Goal: Transaction & Acquisition: Purchase product/service

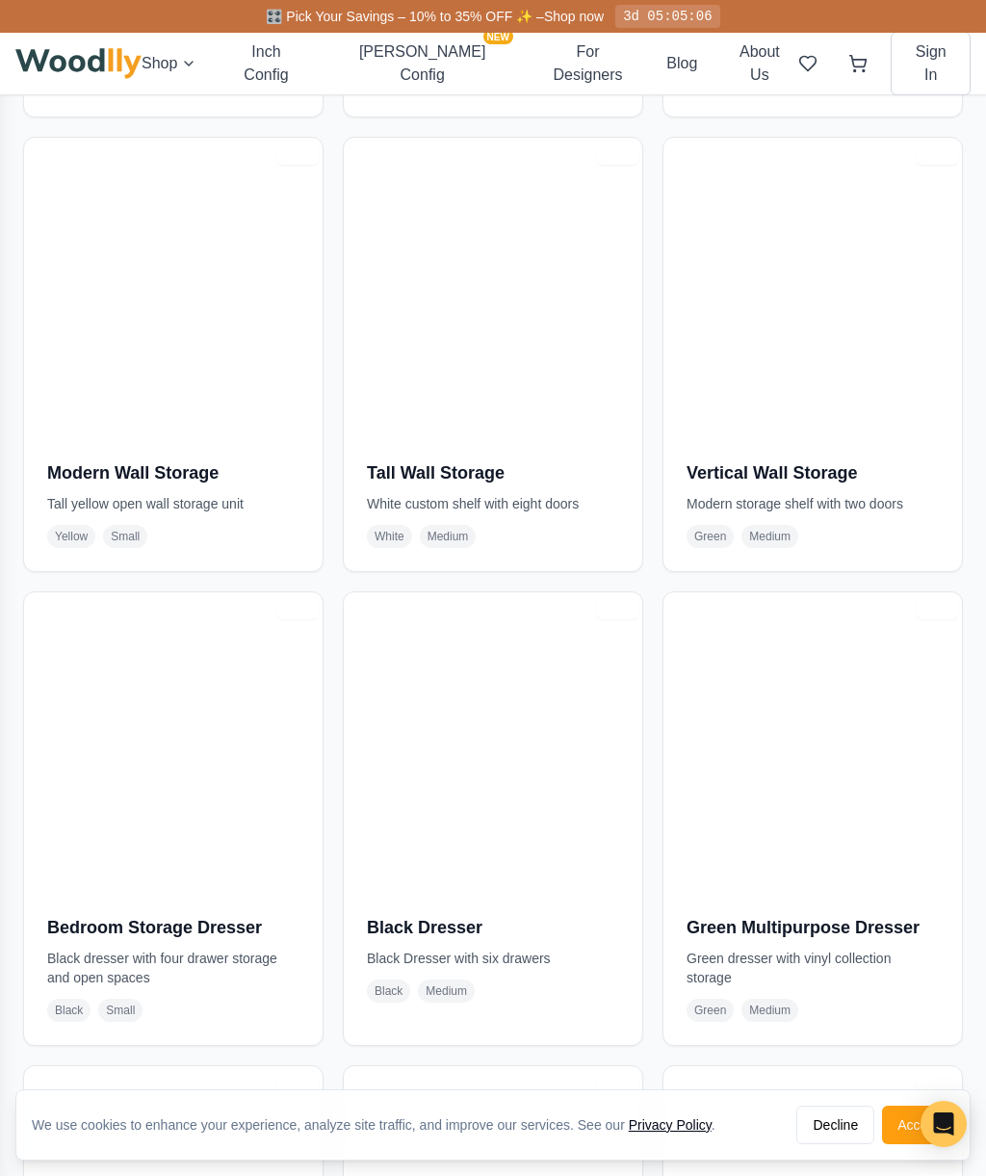
scroll to position [8479, 0]
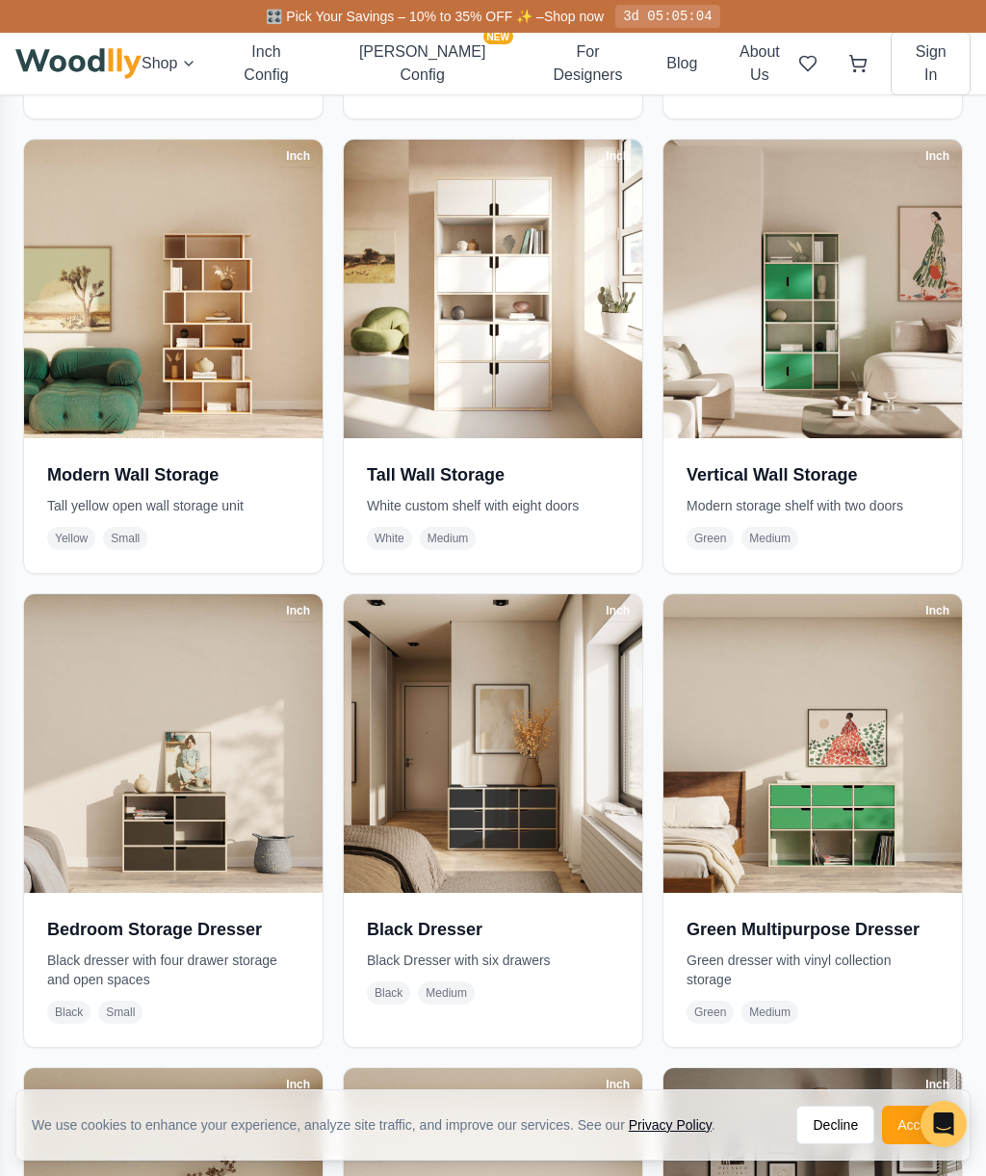
click at [839, 1121] on button "Decline" at bounding box center [836, 1125] width 78 height 39
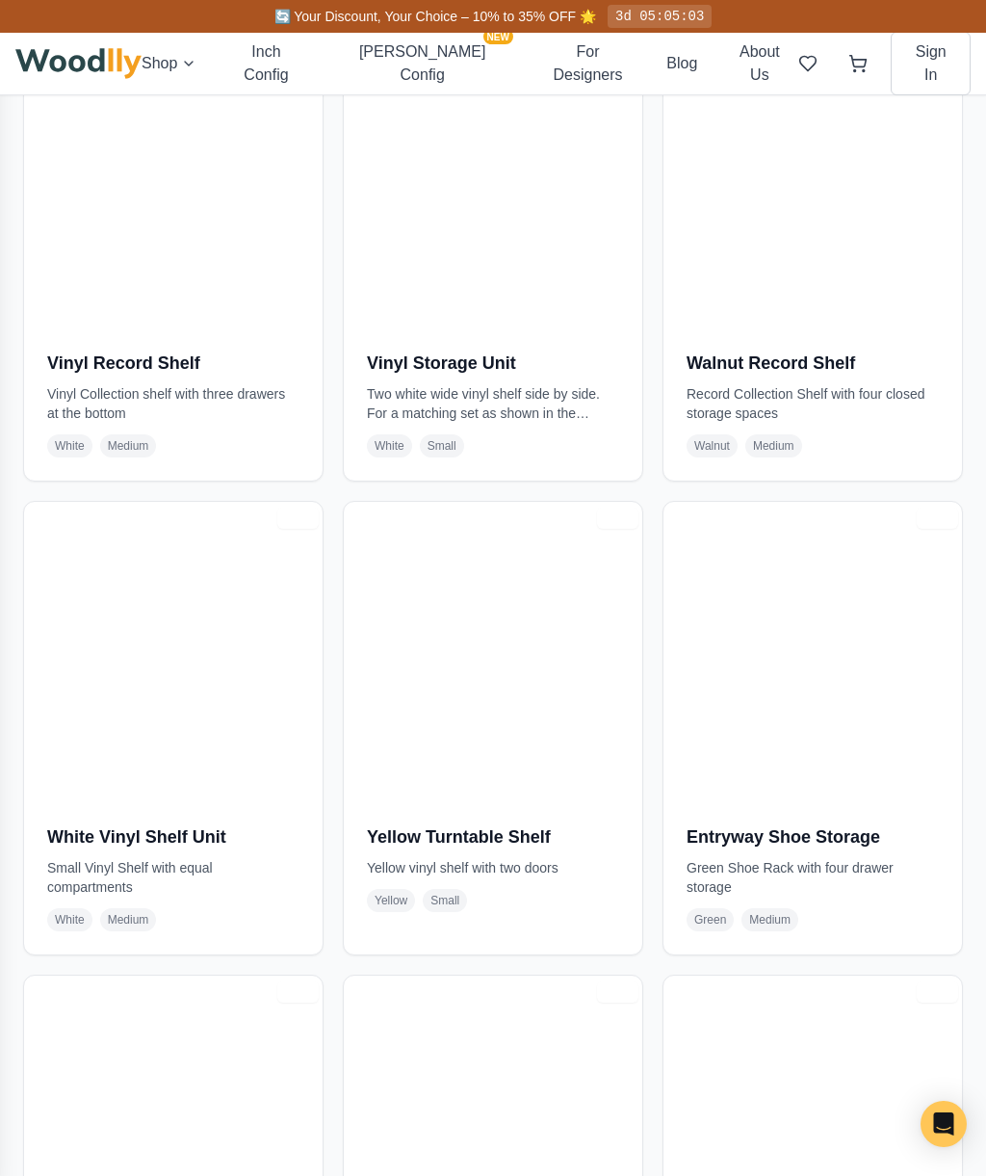
scroll to position [6694, 0]
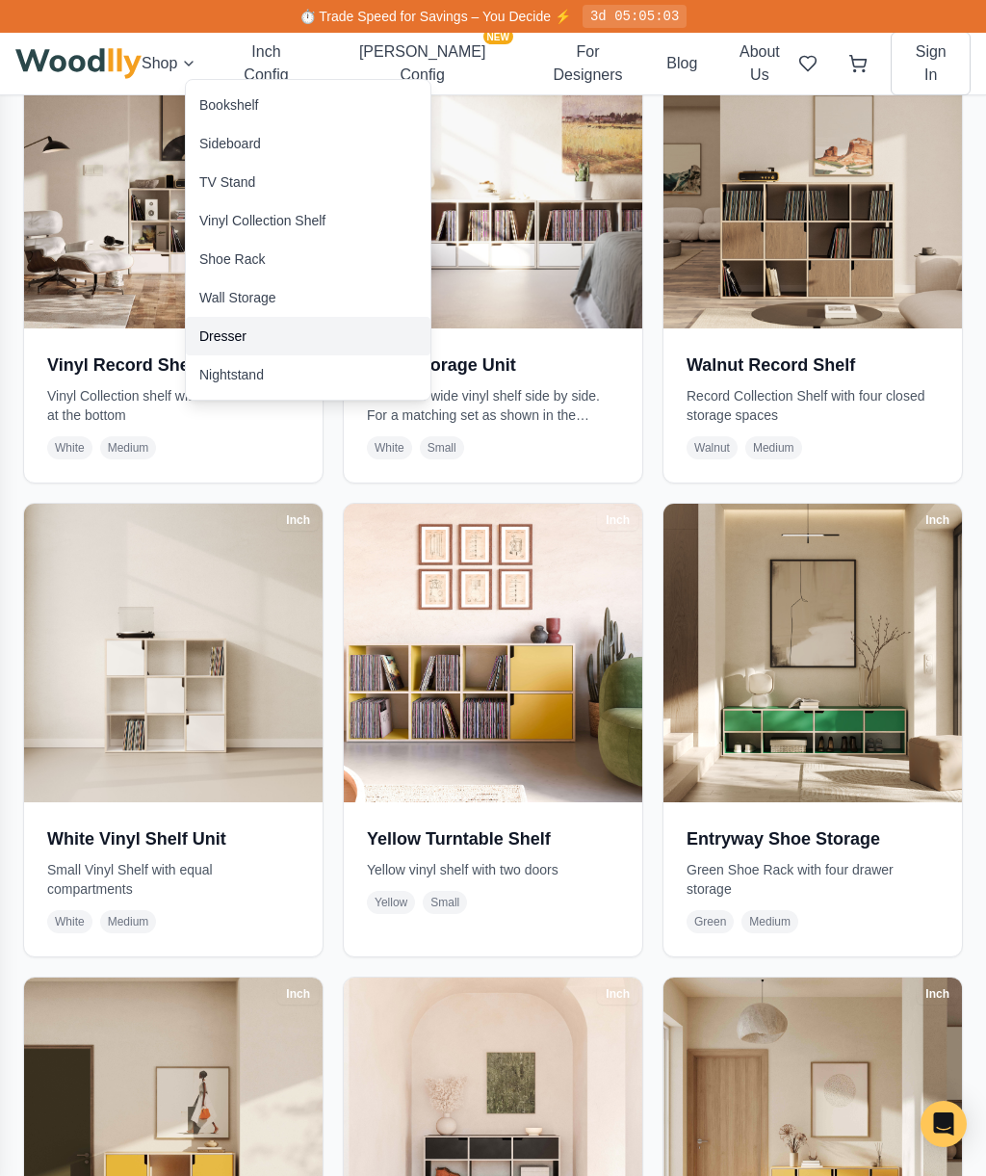
click at [240, 336] on div "Dresser" at bounding box center [222, 335] width 47 height 19
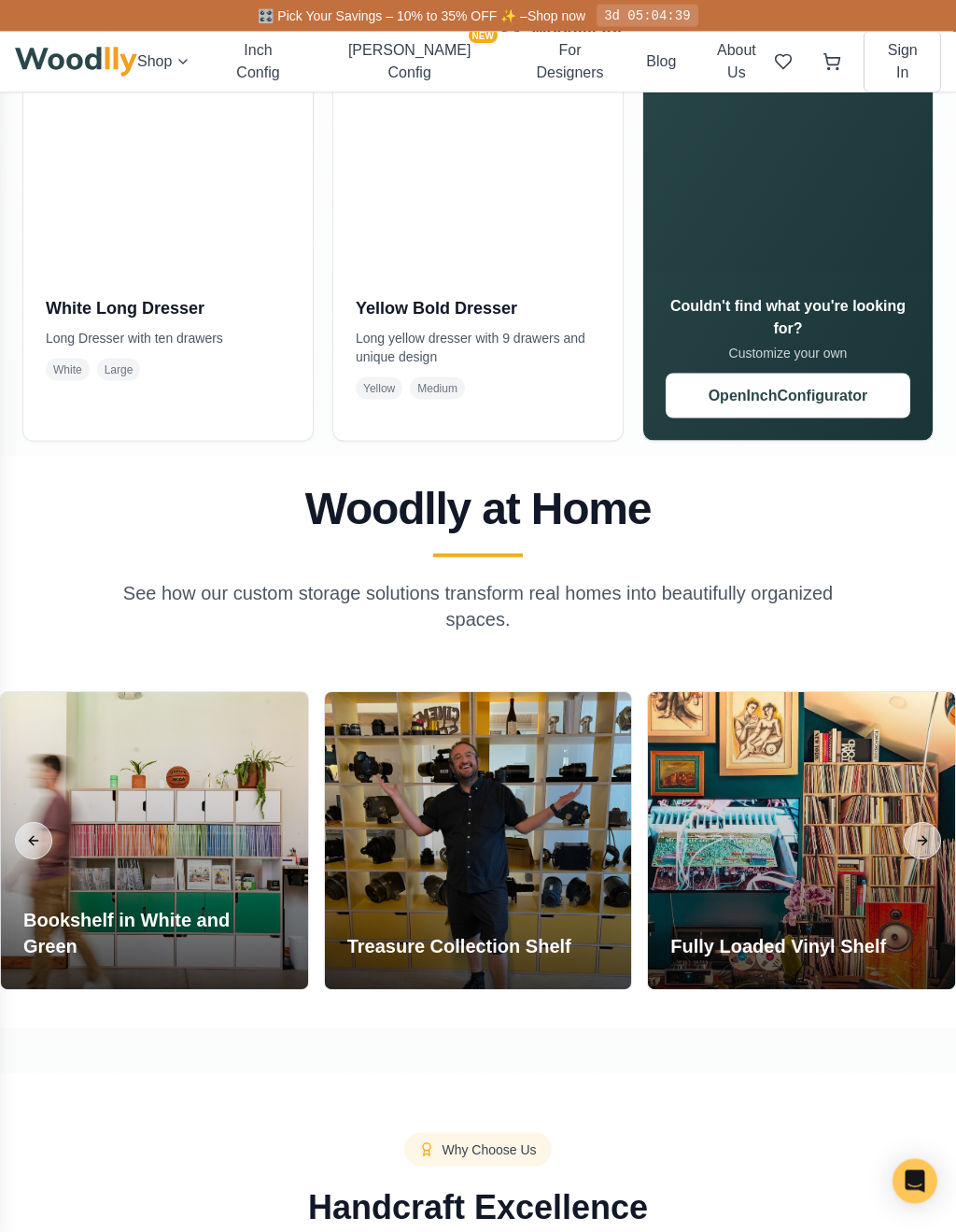
scroll to position [1449, 0]
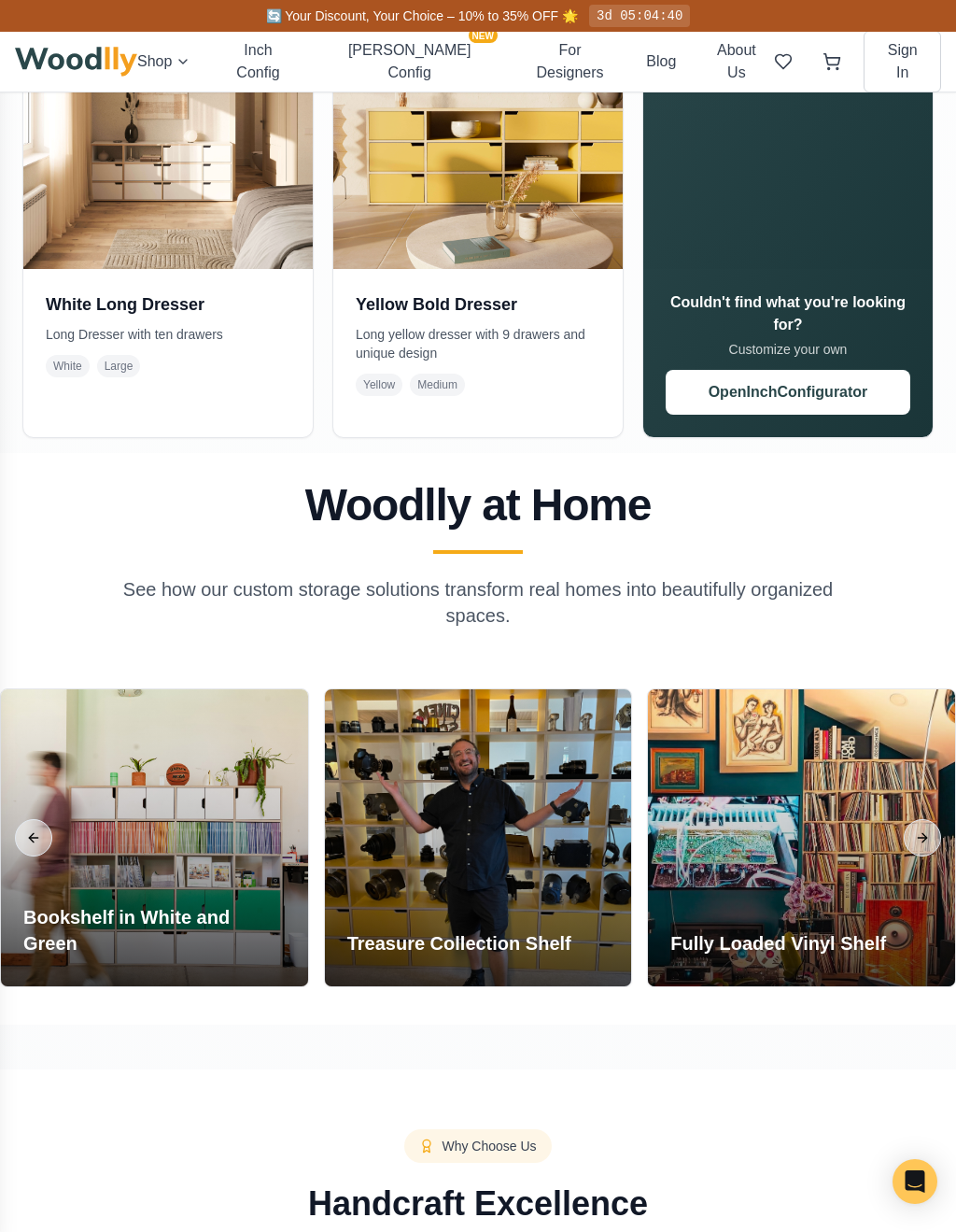
click at [790, 400] on button "Open Inch Configurator" at bounding box center [788, 392] width 244 height 45
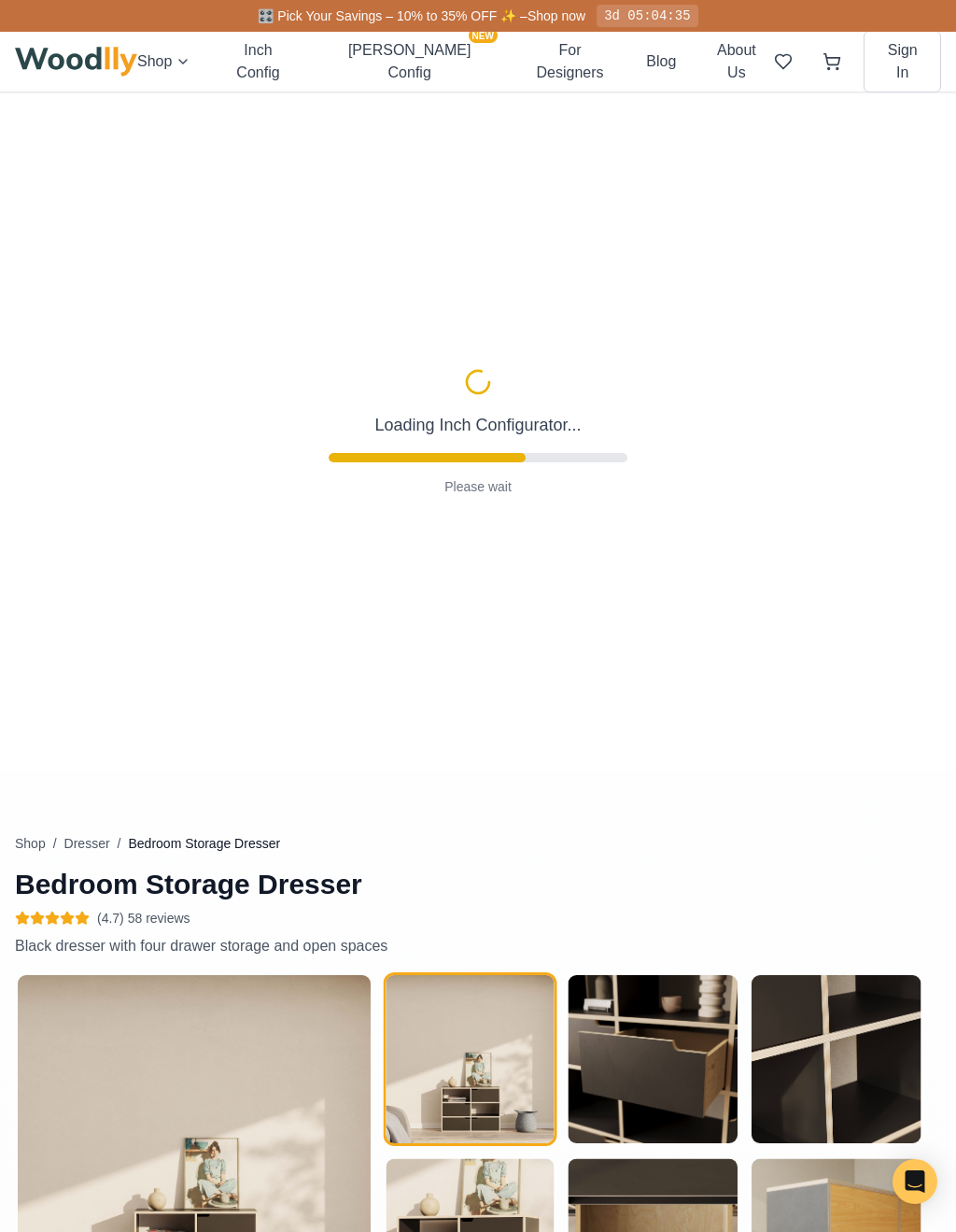
type input "36"
type input "3"
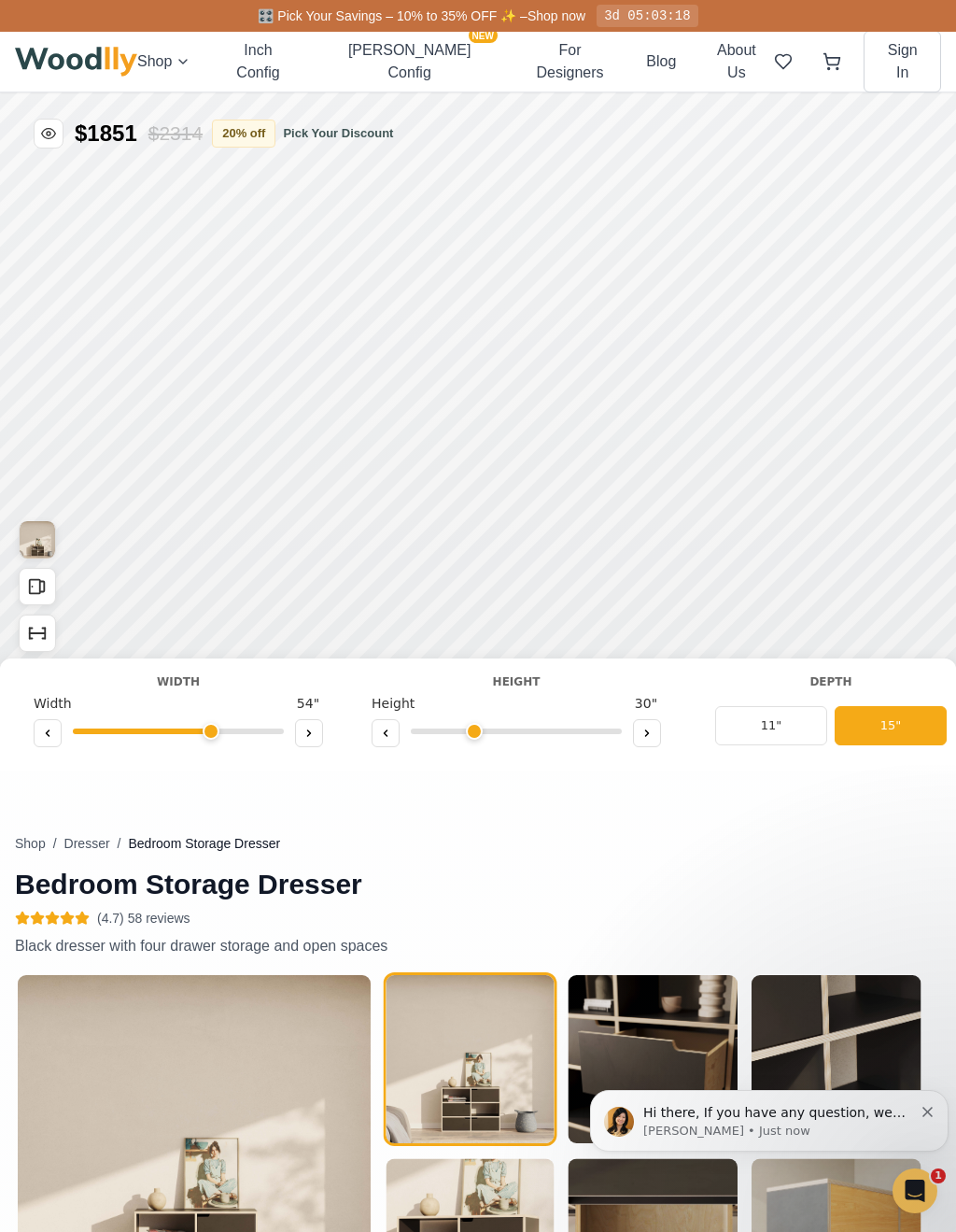
type input "54"
click at [510, 358] on icon at bounding box center [504, 355] width 22 height 22
click at [451, 354] on icon at bounding box center [452, 355] width 22 height 22
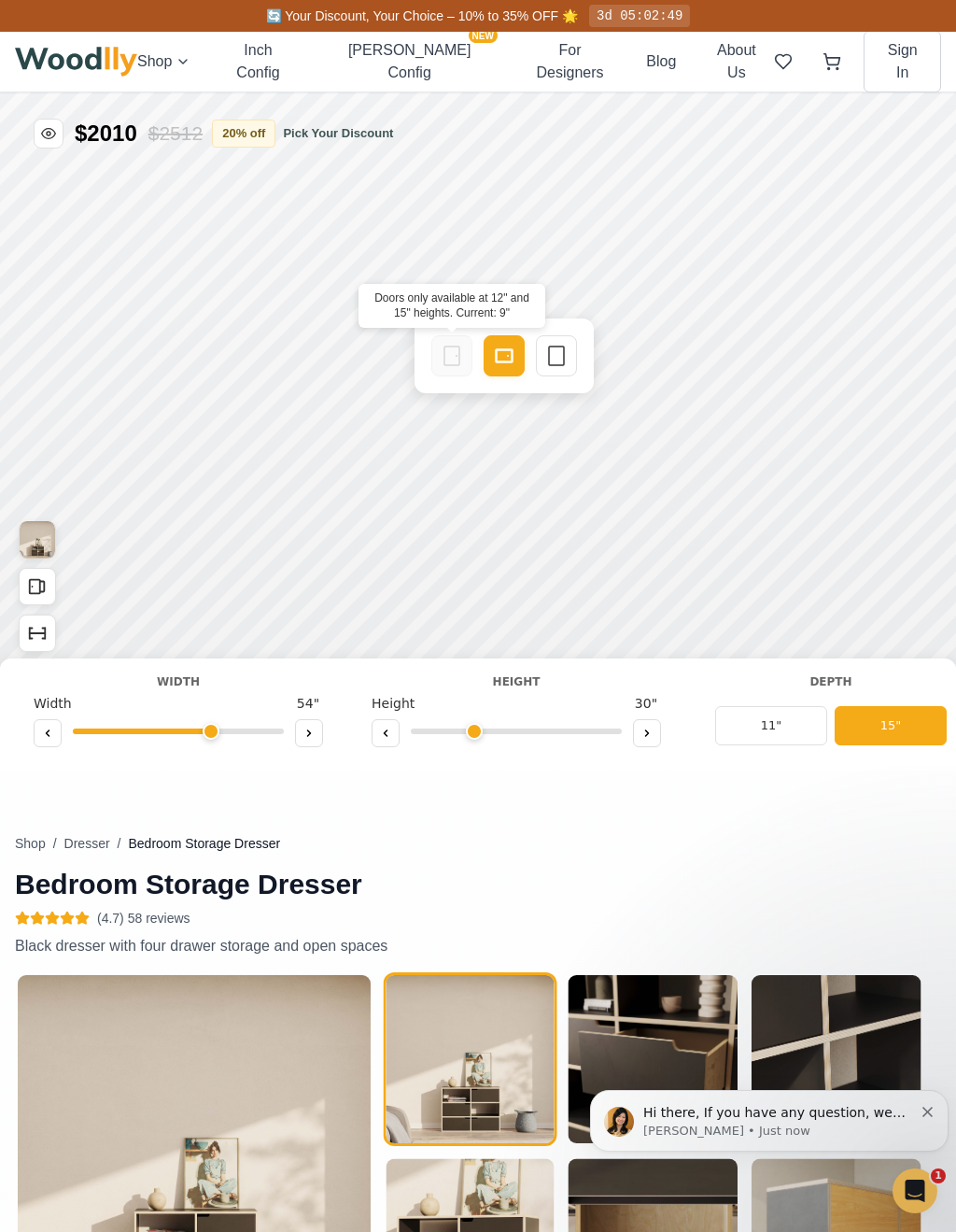
click at [503, 355] on icon at bounding box center [504, 355] width 22 height 22
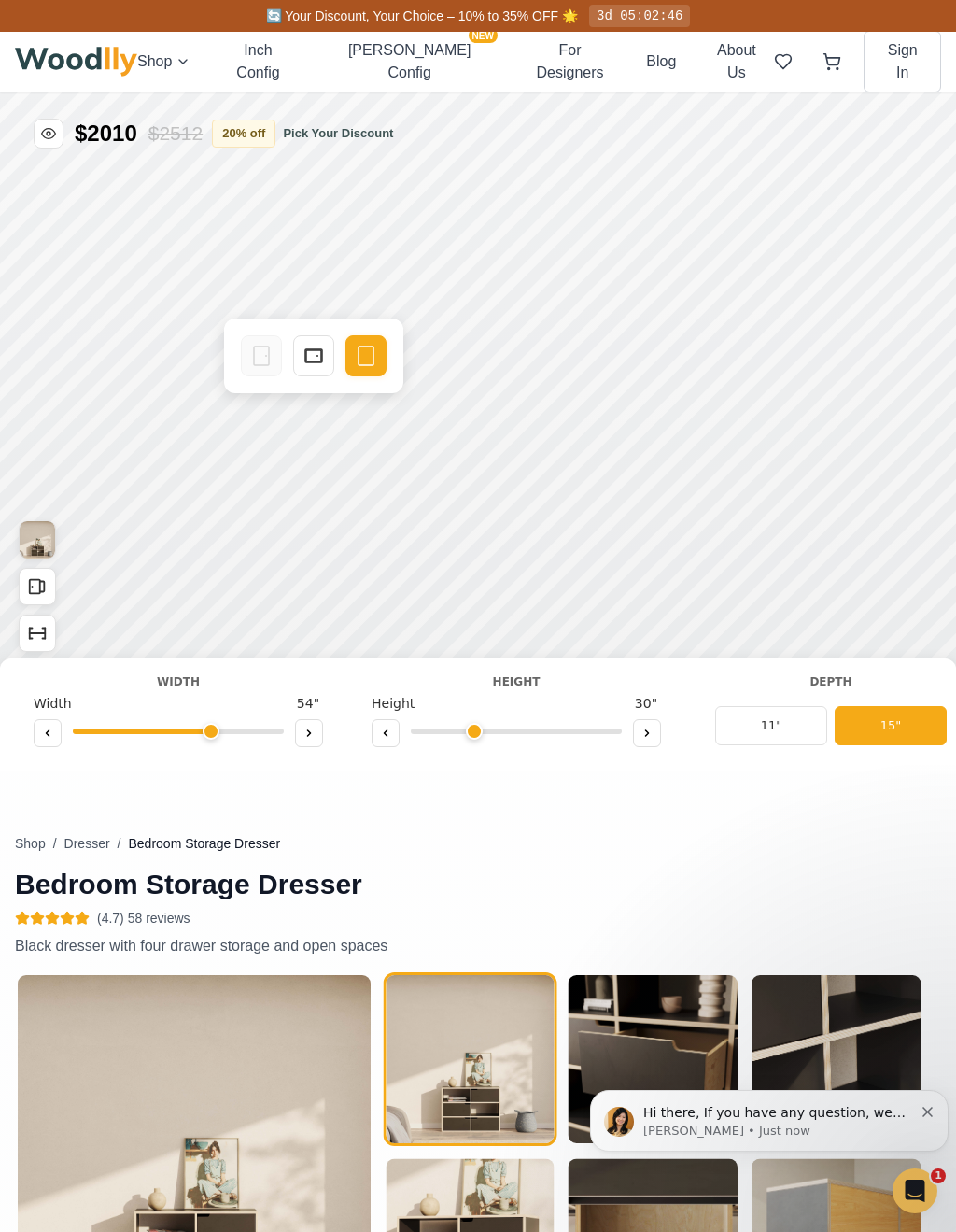
click at [313, 367] on icon at bounding box center [313, 355] width 22 height 22
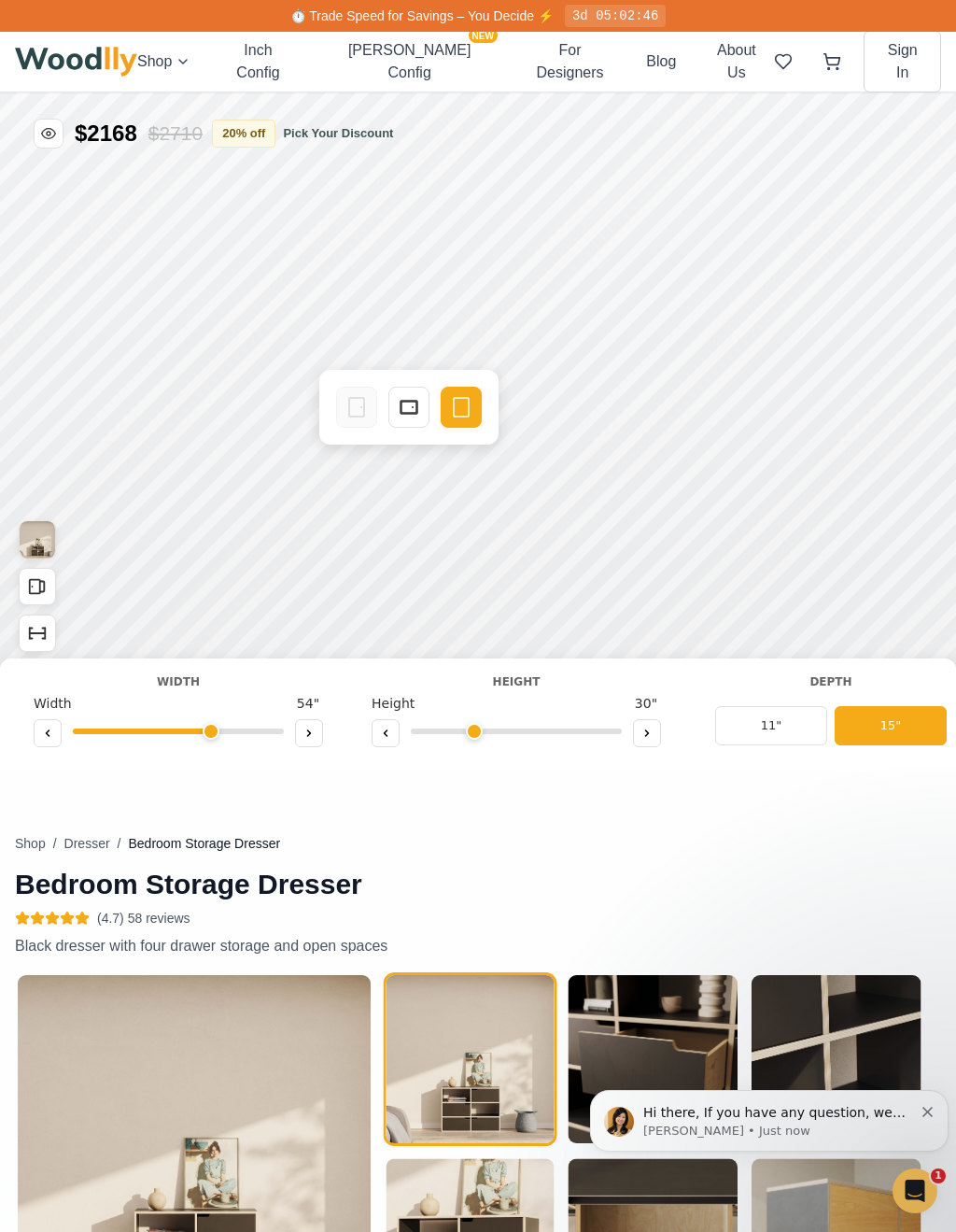
click at [415, 402] on rect at bounding box center [408, 407] width 15 height 12
click at [491, 410] on div "Drawer" at bounding box center [504, 407] width 41 height 41
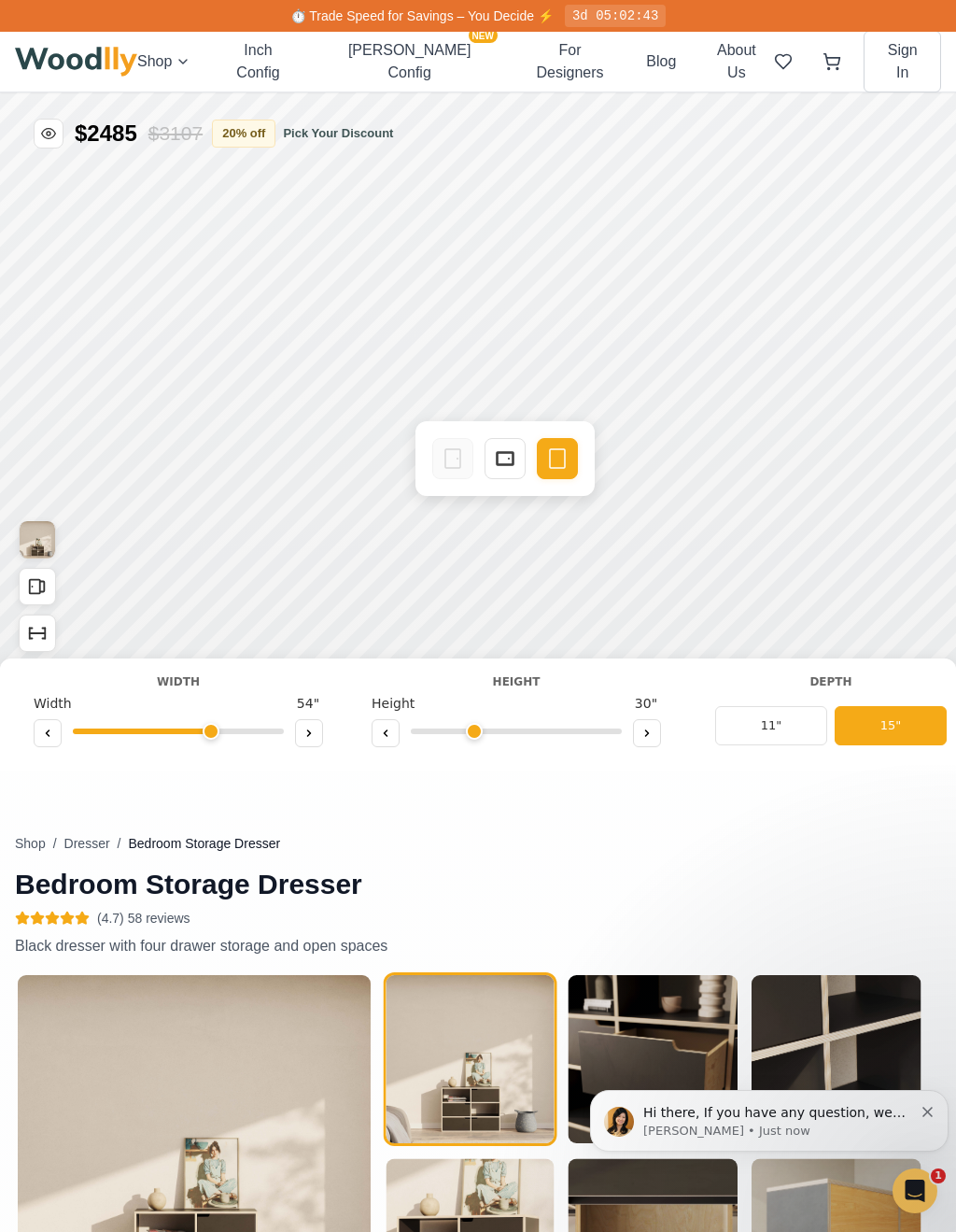
click at [515, 456] on icon at bounding box center [504, 458] width 22 height 22
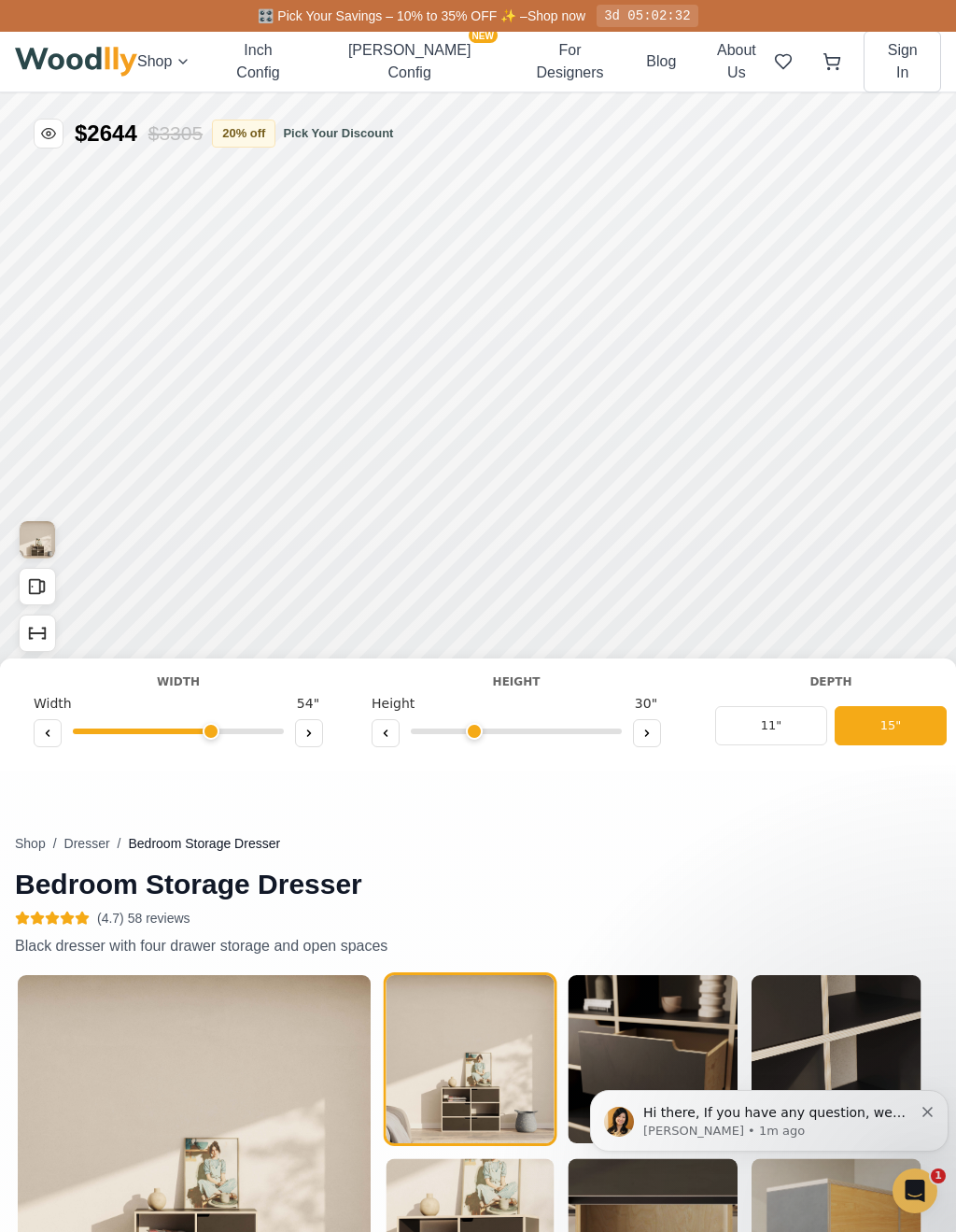
click at [60, 917] on icon at bounding box center [67, 918] width 15 height 15
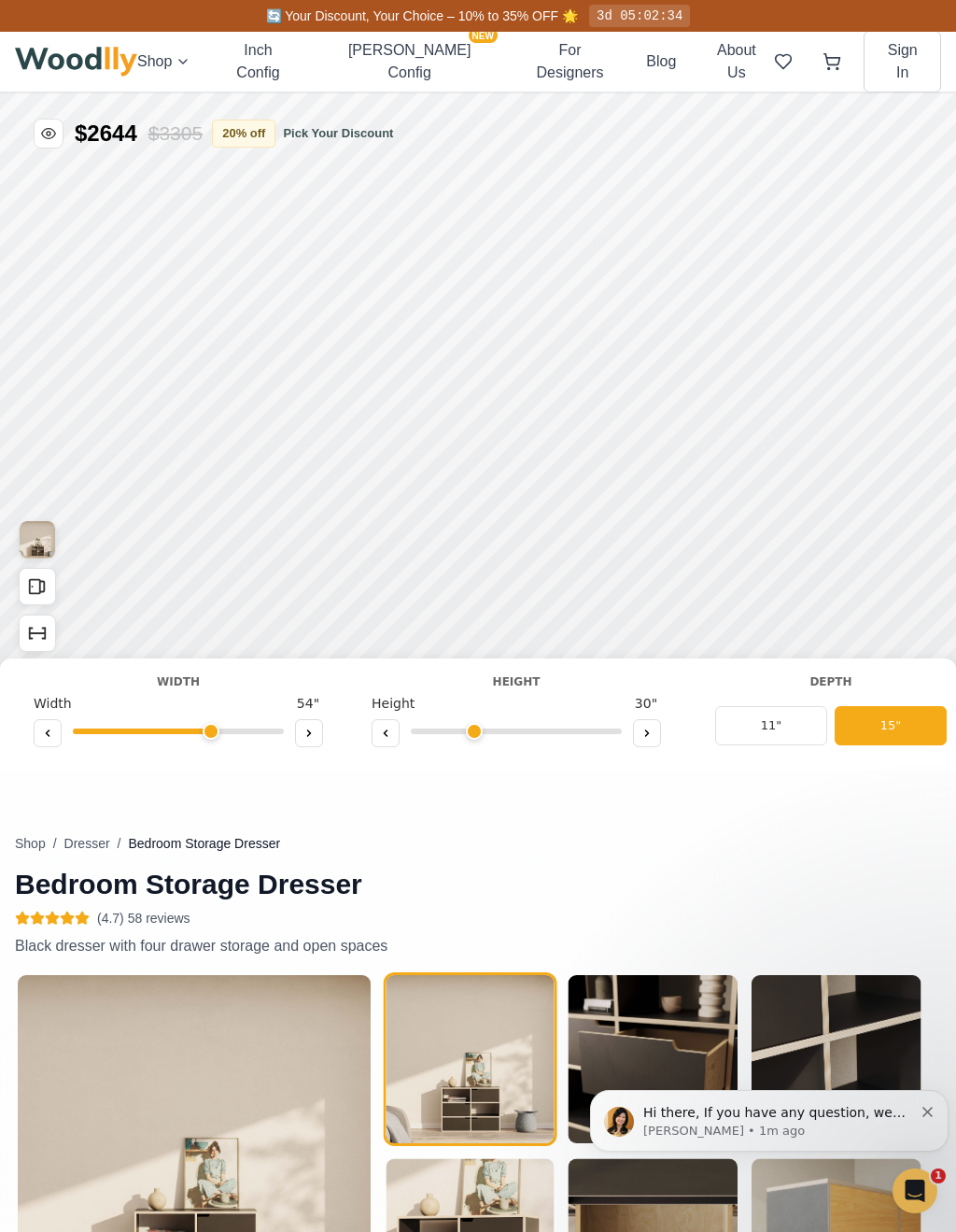
click at [31, 581] on icon "Open All Doors and Drawers" at bounding box center [37, 586] width 20 height 20
click at [34, 595] on rect "Open All Doors and Drawers" at bounding box center [35, 587] width 11 height 14
click at [71, 850] on button "Dresser" at bounding box center [86, 843] width 46 height 18
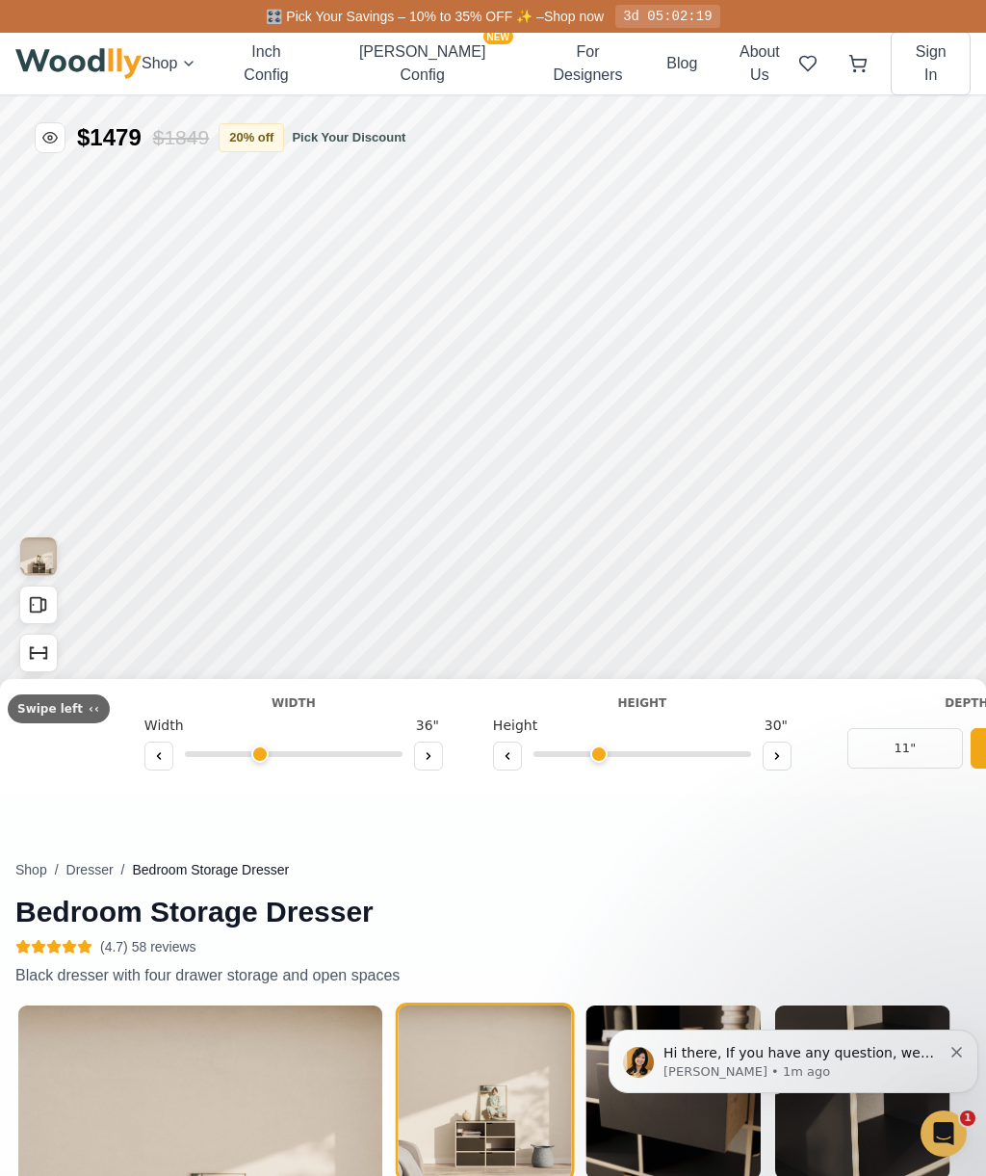
click at [32, 659] on icon "Show Dimensions" at bounding box center [32, 659] width 3 height 0
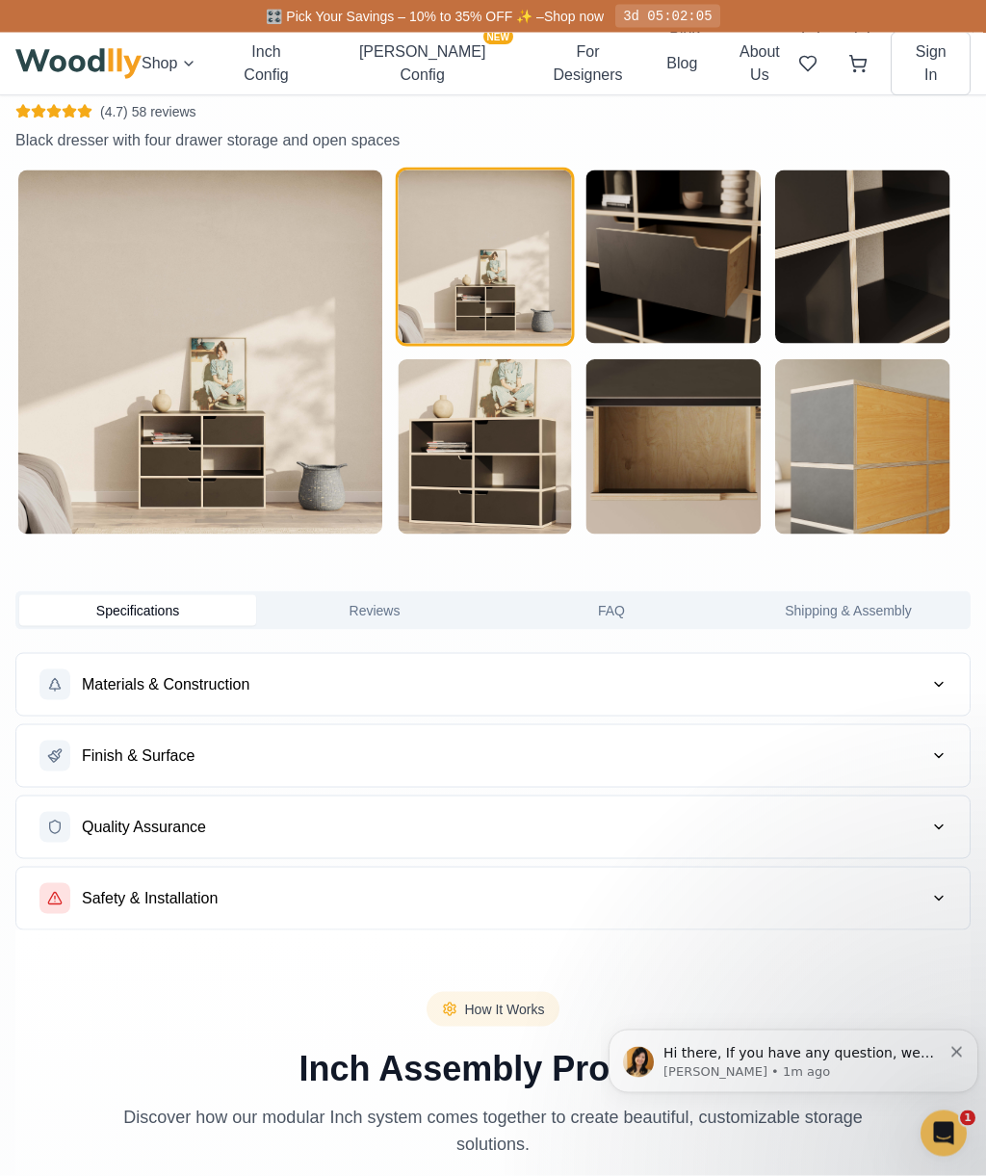
scroll to position [836, 0]
click at [118, 688] on span "Materials & Construction" at bounding box center [166, 683] width 168 height 23
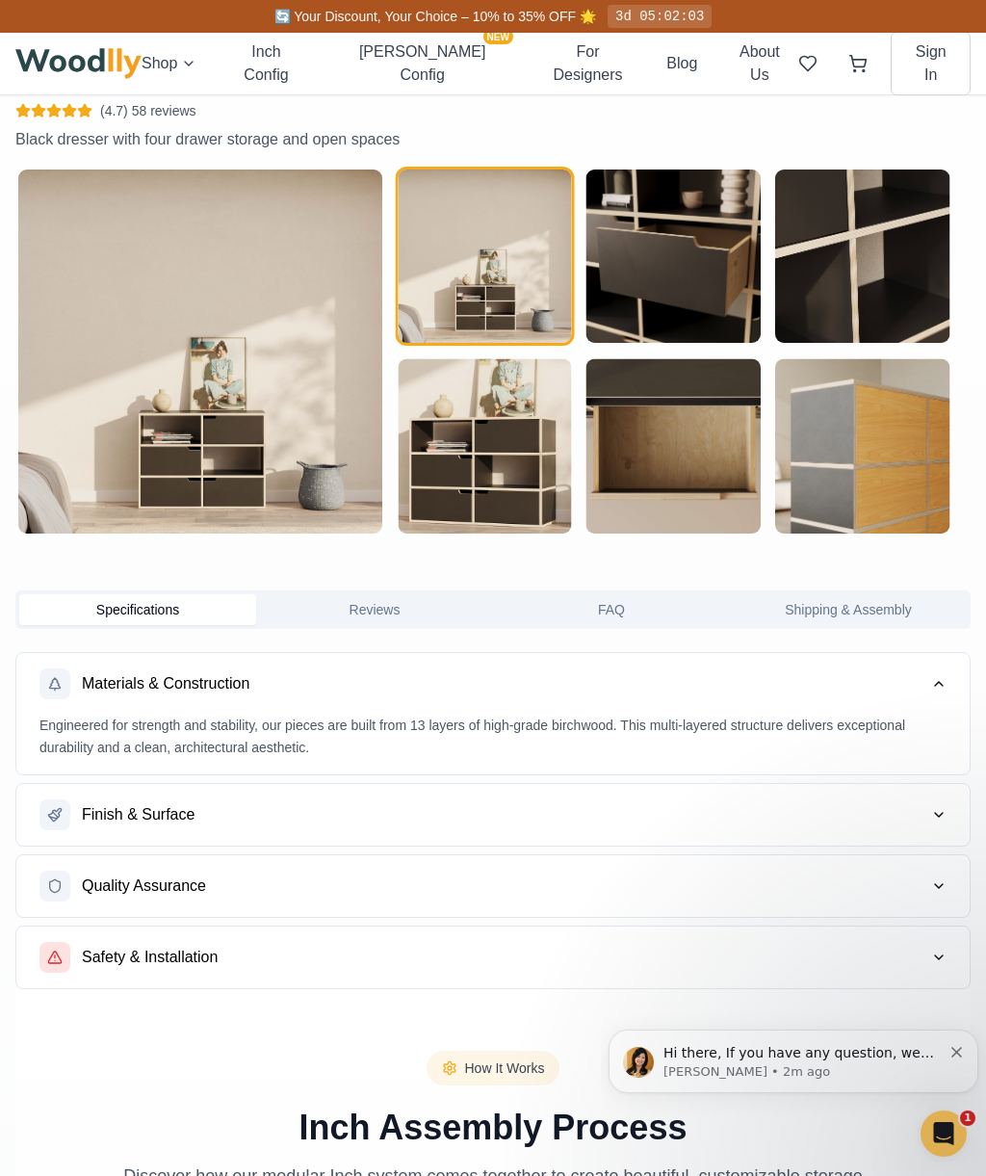
click at [104, 805] on span "Finish & Surface" at bounding box center [138, 814] width 113 height 23
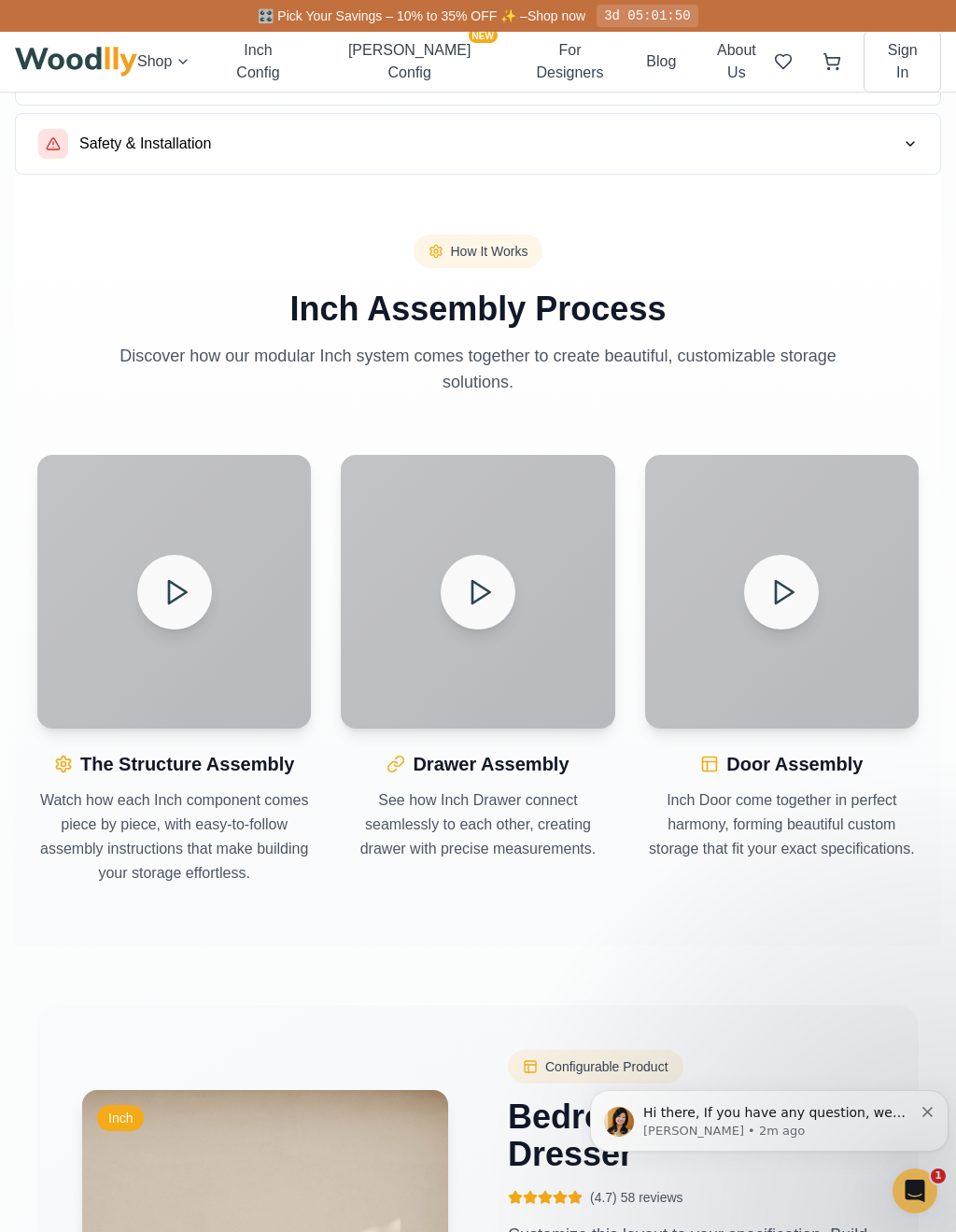
scroll to position [1603, 0]
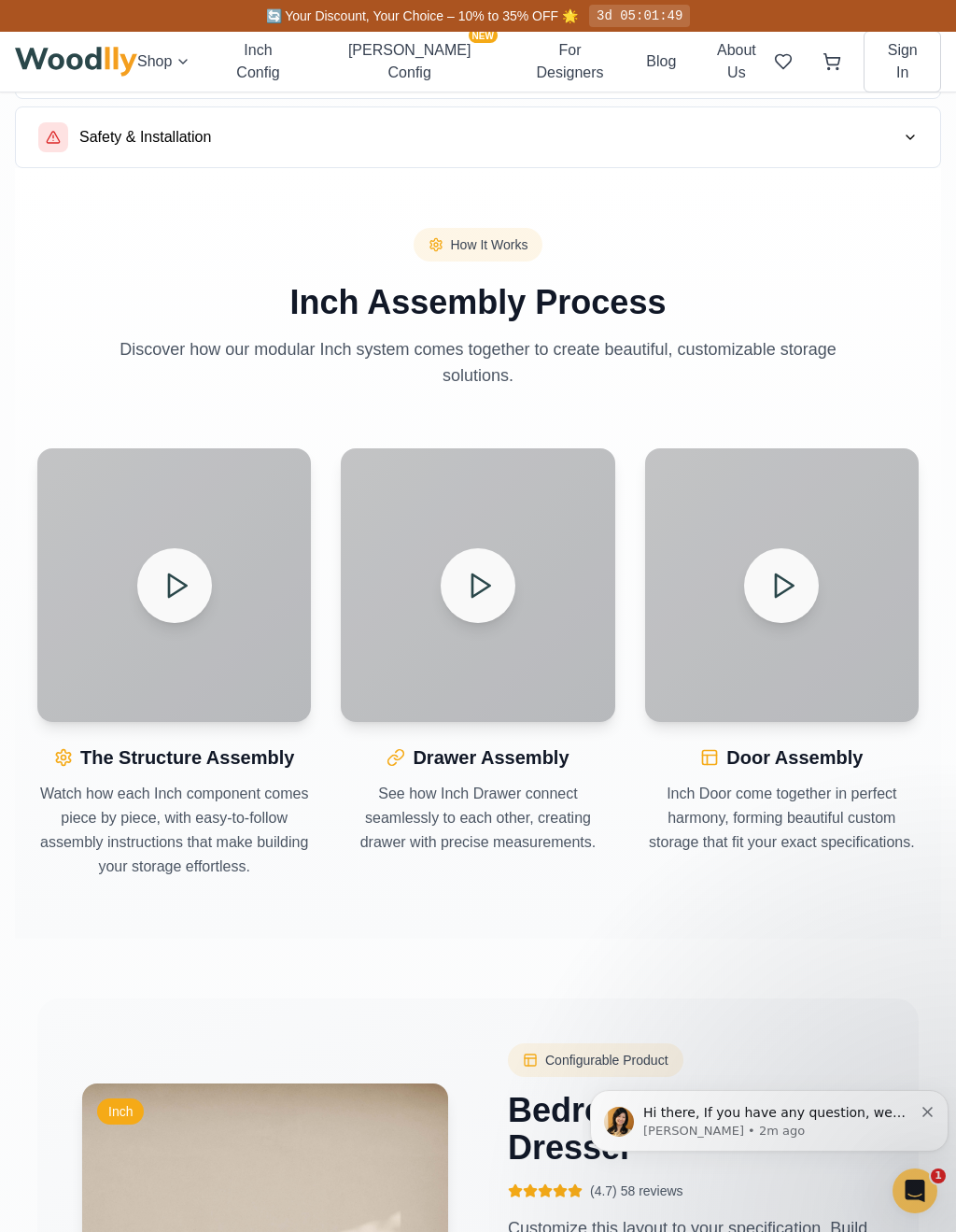
click at [169, 587] on polygon at bounding box center [177, 585] width 17 height 22
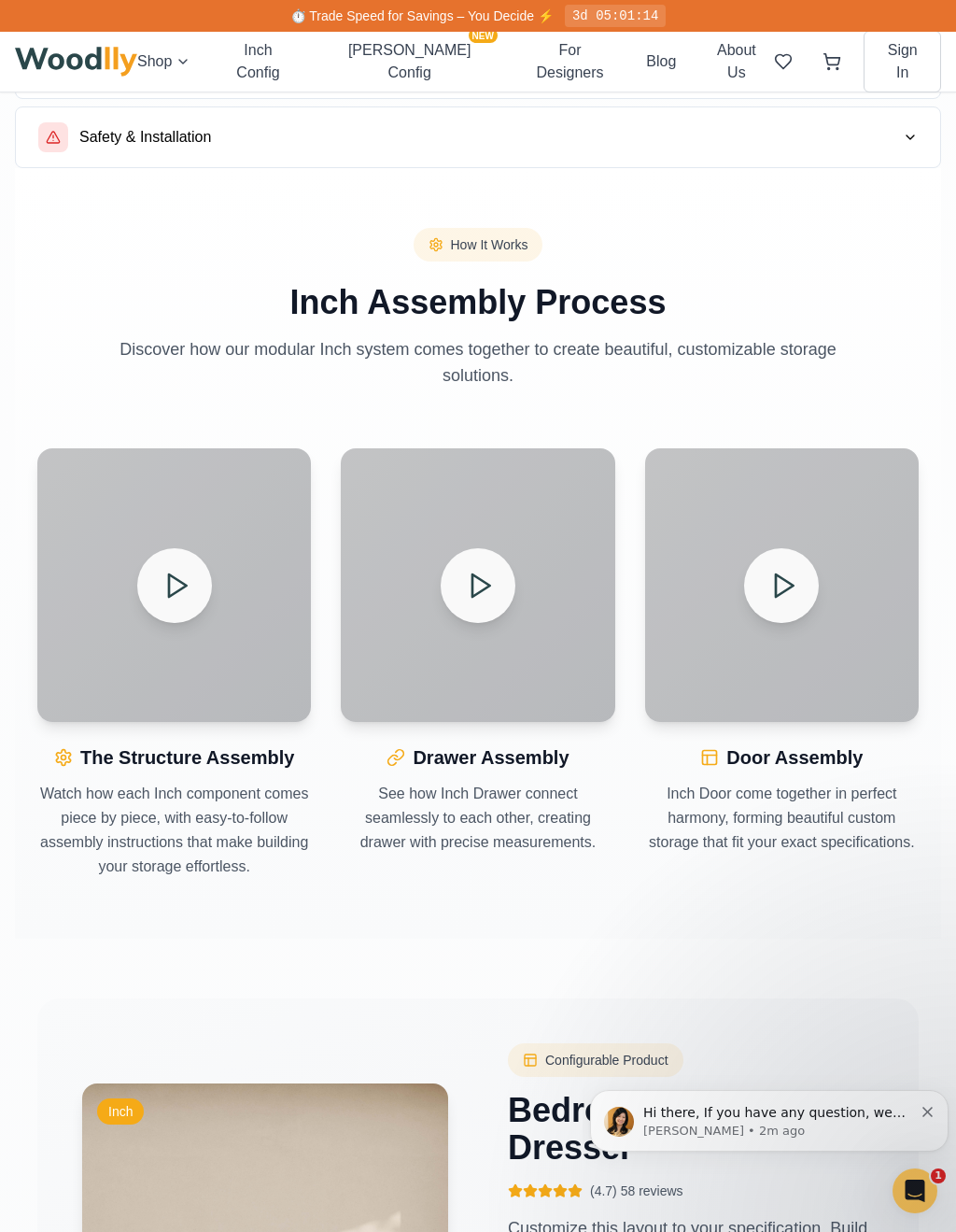
click at [488, 592] on icon at bounding box center [480, 585] width 30 height 30
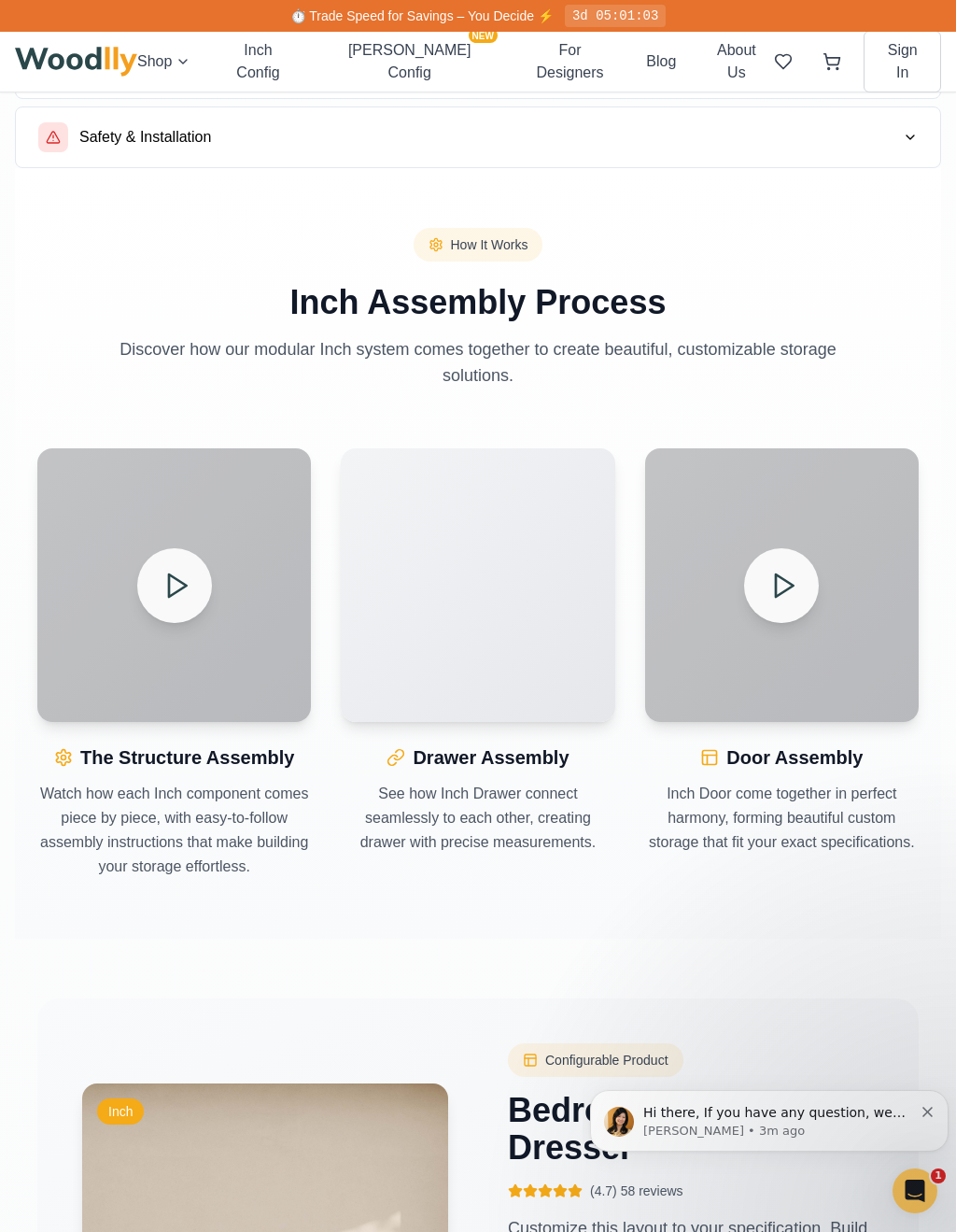
click at [492, 545] on video "Your browser does not support the video tag." at bounding box center [478, 585] width 273 height 274
click at [471, 578] on video "Your browser does not support the video tag." at bounding box center [478, 585] width 273 height 274
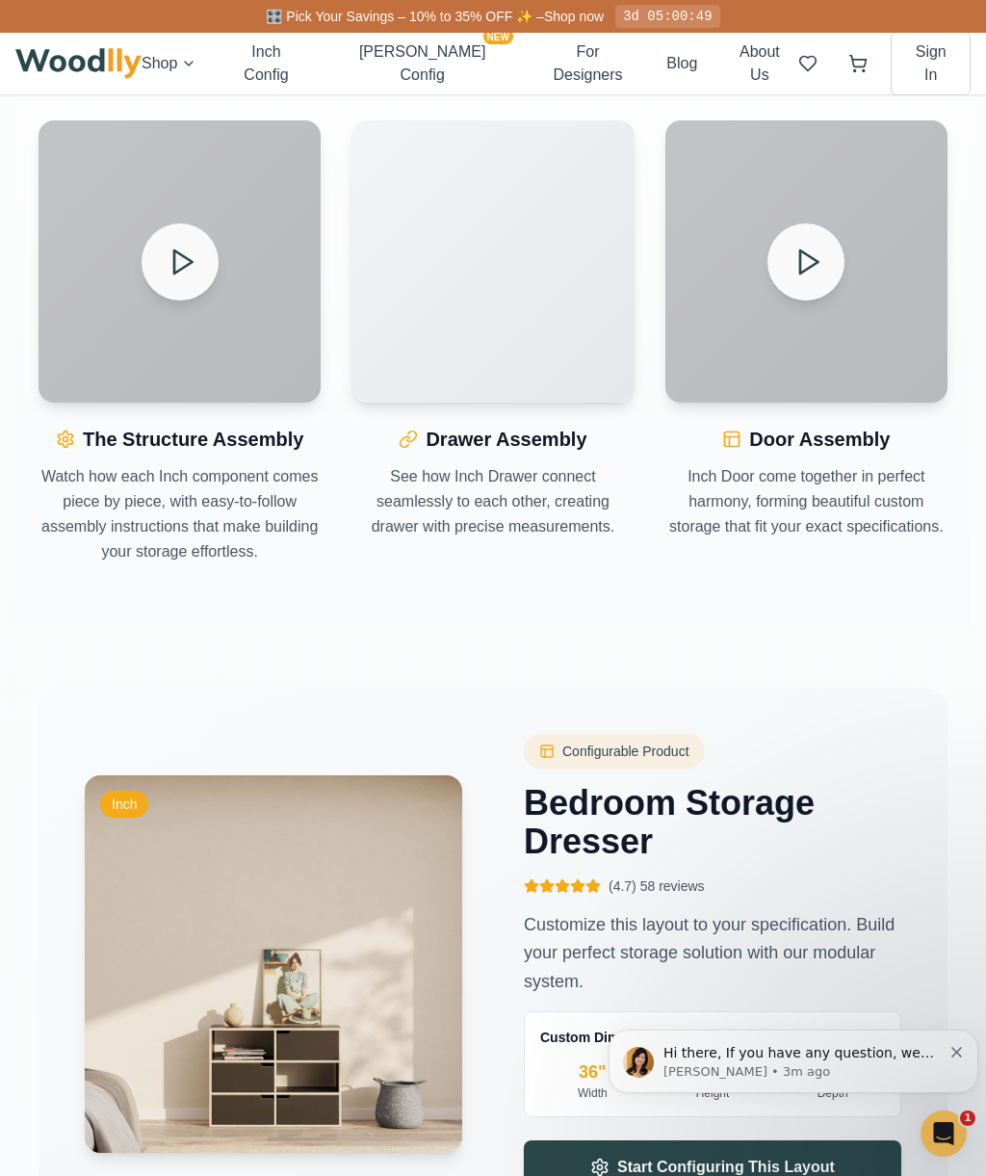
scroll to position [1978, 0]
